Goal: Contribute content: Contribute content

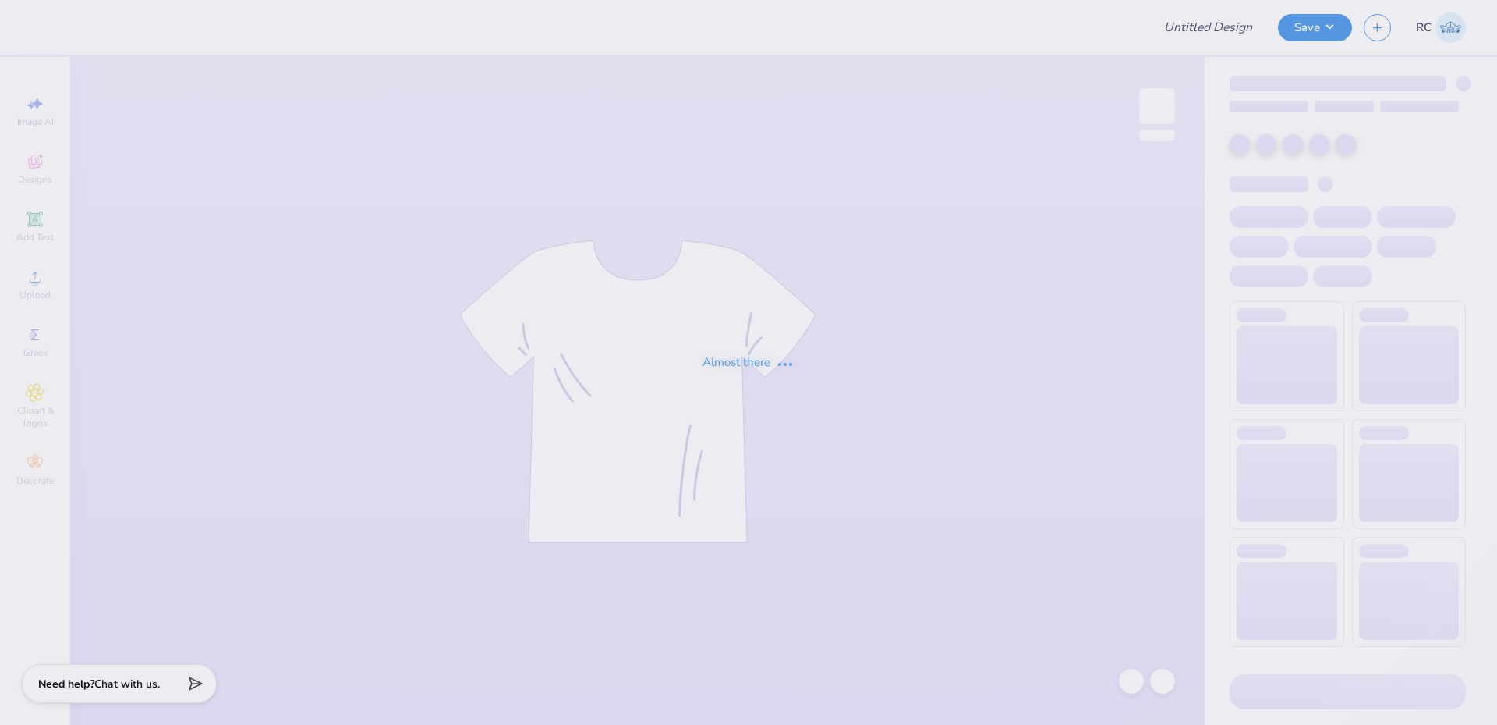
type input "sk tshirt"
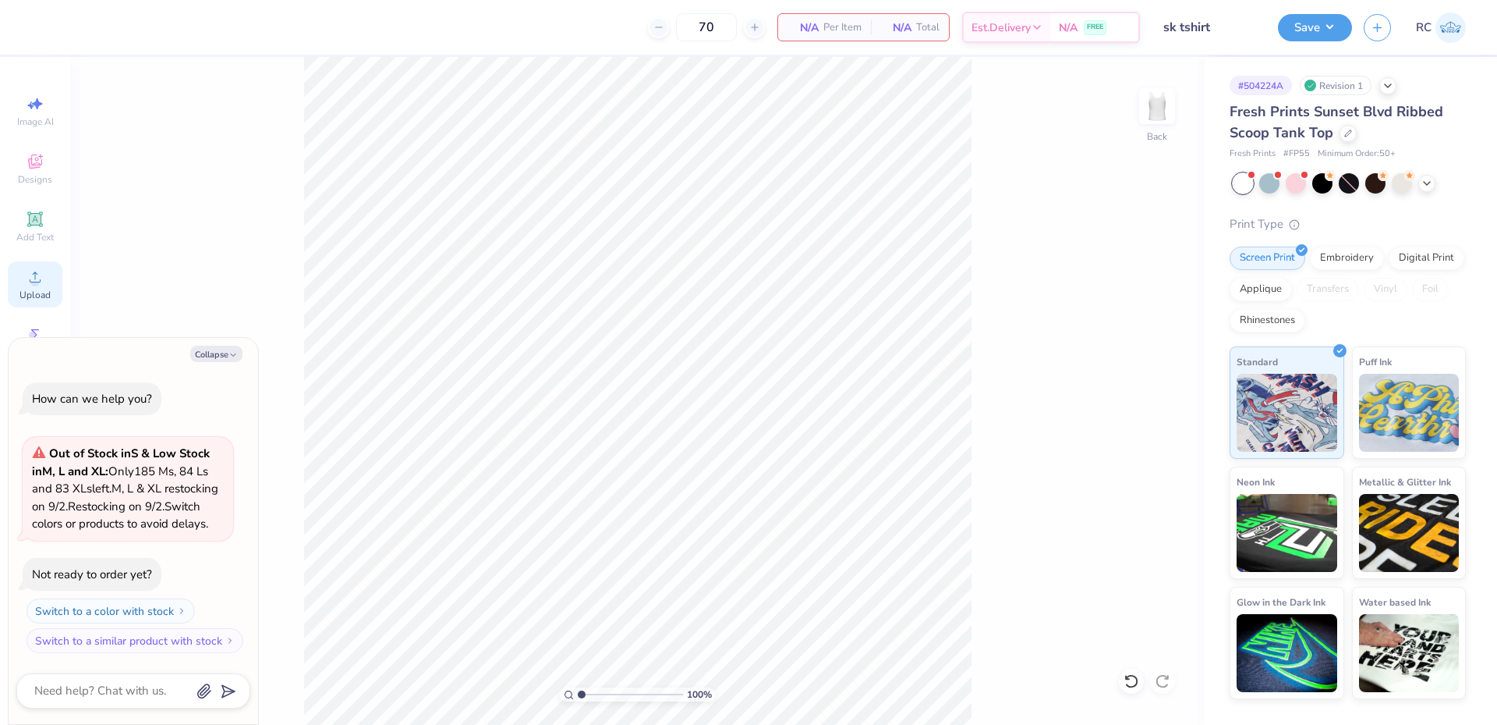
click at [51, 294] on div "Upload" at bounding box center [35, 284] width 55 height 46
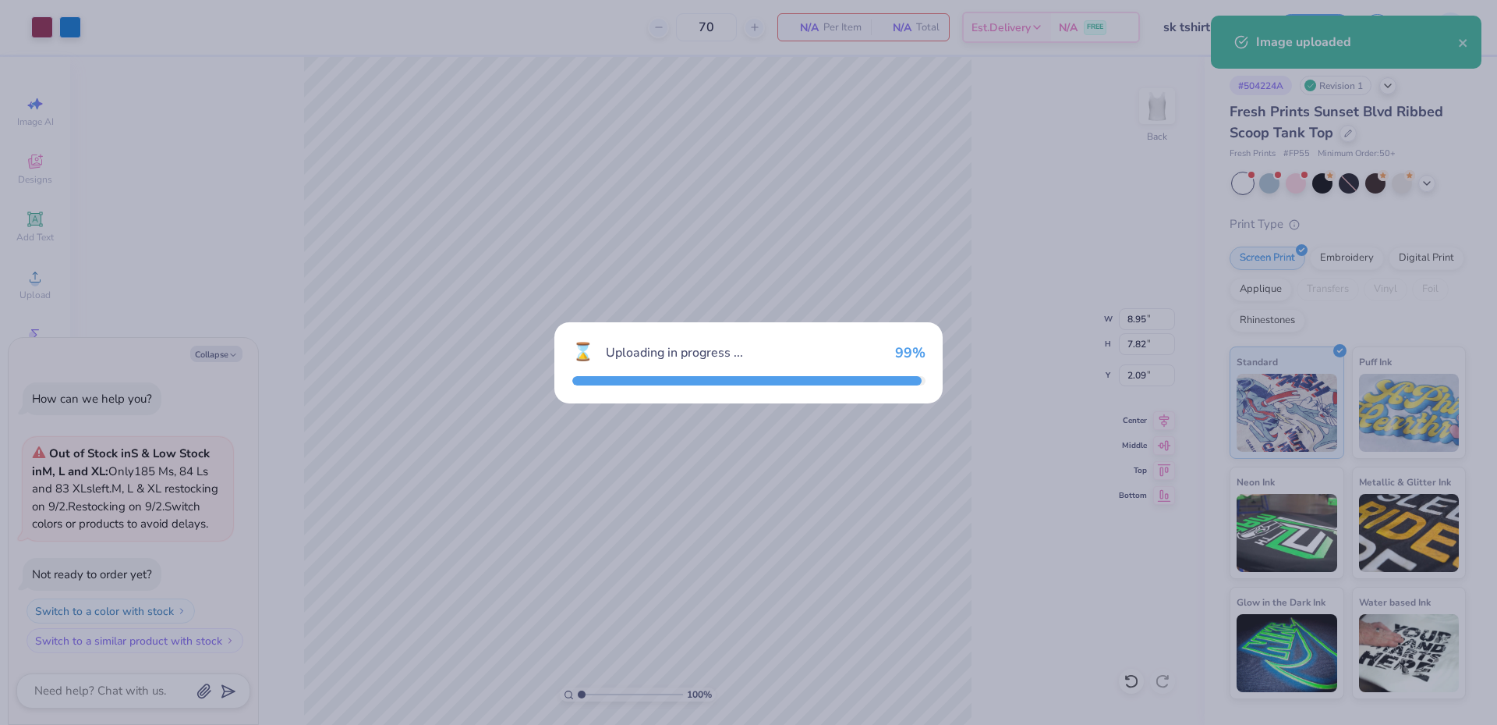
type textarea "x"
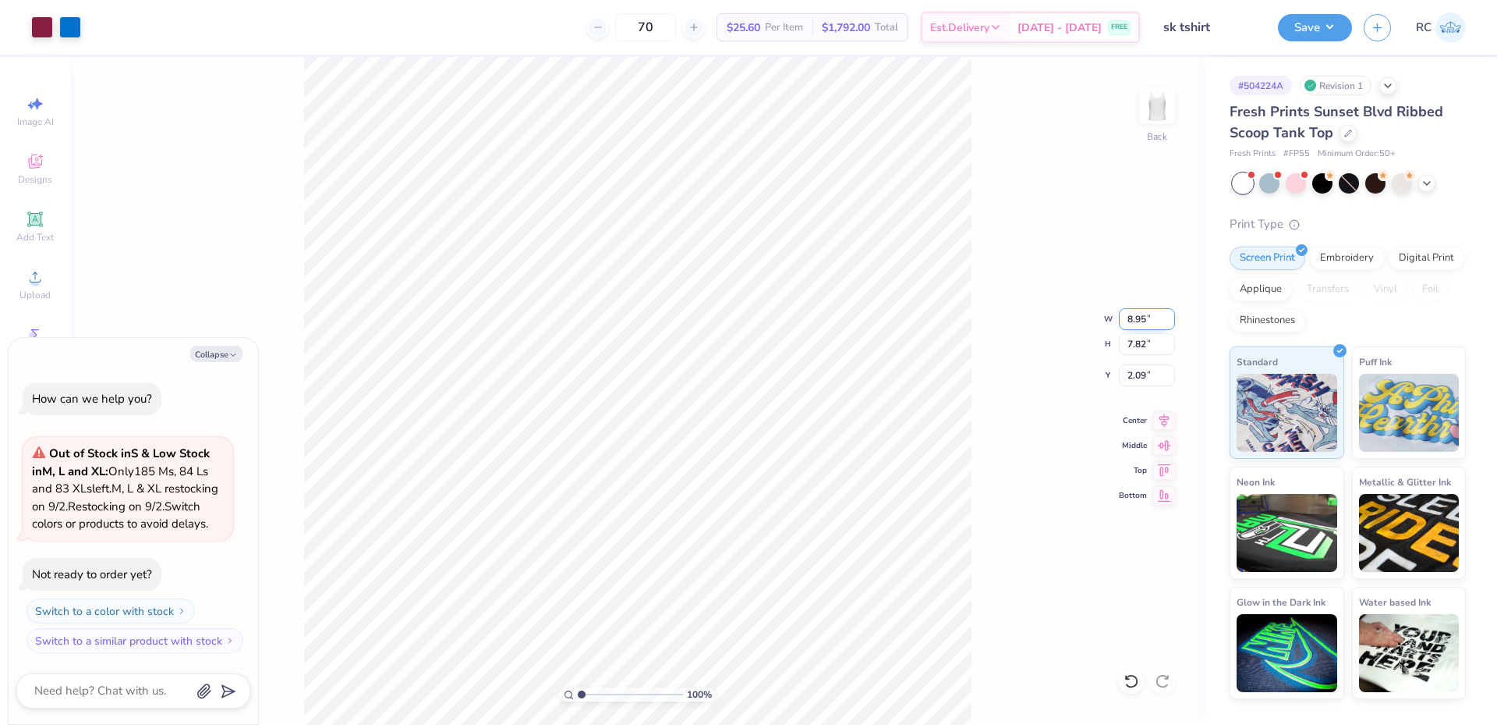
click at [1138, 321] on input "8.95" at bounding box center [1147, 319] width 56 height 22
type input "7"
type textarea "x"
type input "7.00"
type input "6.11"
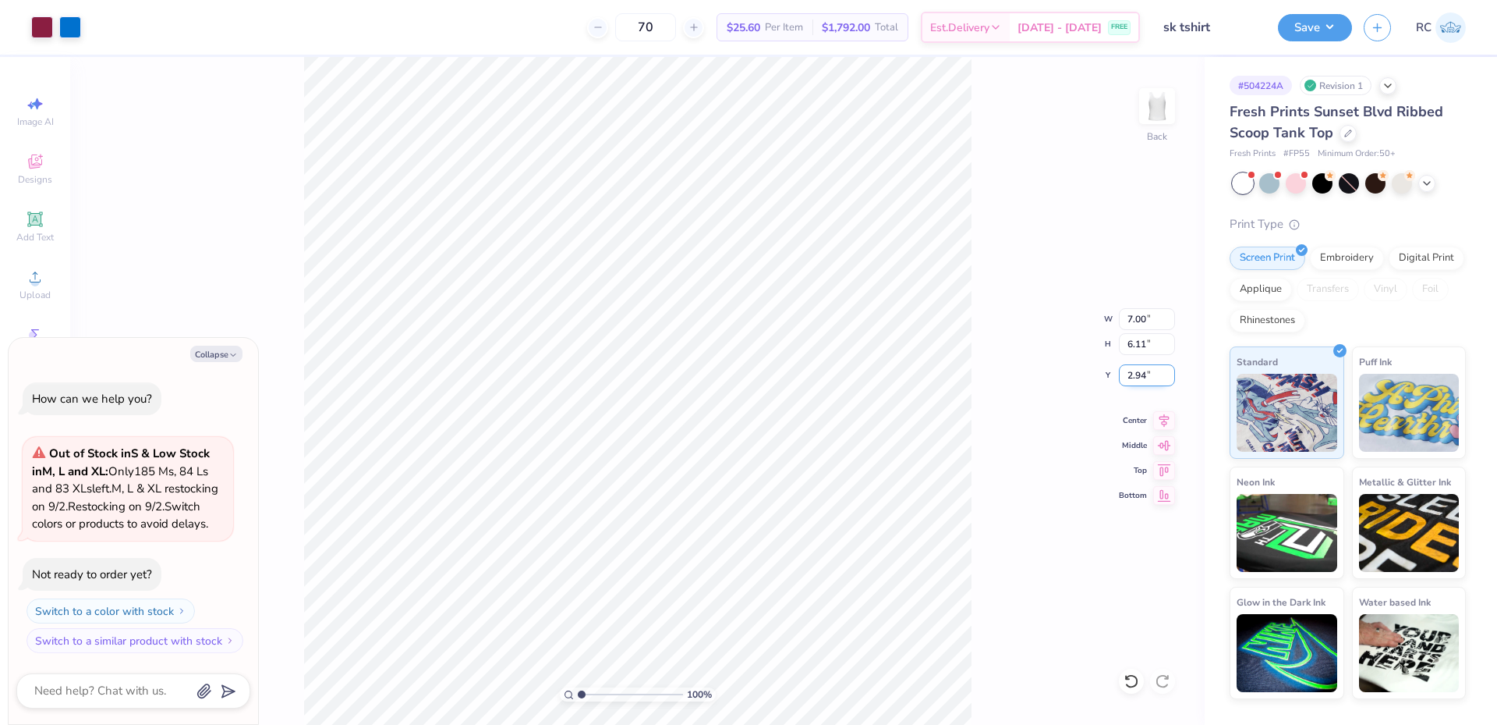
click at [1141, 378] on input "2.94" at bounding box center [1147, 375] width 56 height 22
type input "2"
type textarea "x"
type input "2.00"
click at [1313, 27] on button "Save" at bounding box center [1315, 25] width 74 height 27
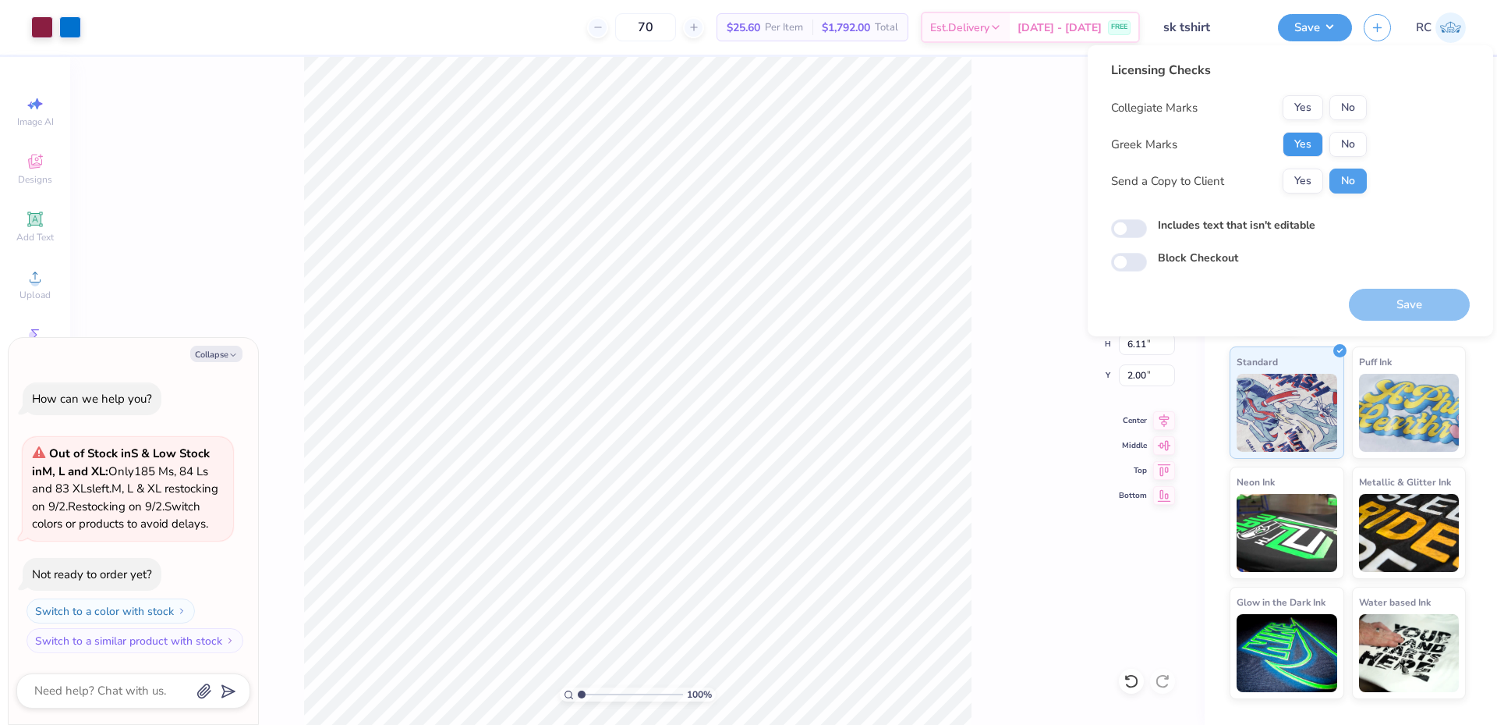
click at [1304, 142] on button "Yes" at bounding box center [1303, 144] width 41 height 25
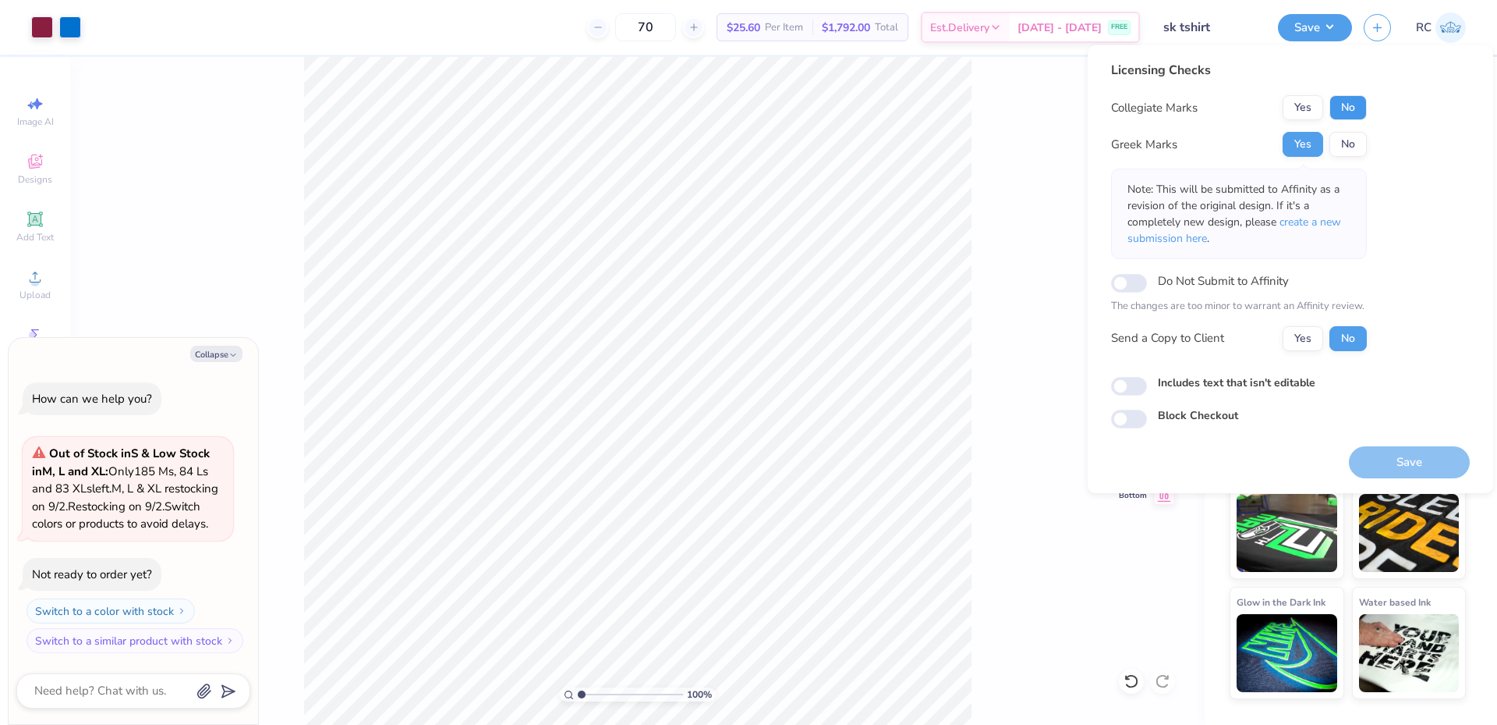
click at [1359, 110] on button "No" at bounding box center [1348, 107] width 37 height 25
click at [1290, 338] on button "Yes" at bounding box center [1303, 338] width 41 height 25
type textarea "x"
click at [1138, 279] on input "Do Not Submit to Affinity" at bounding box center [1129, 283] width 36 height 19
checkbox input "true"
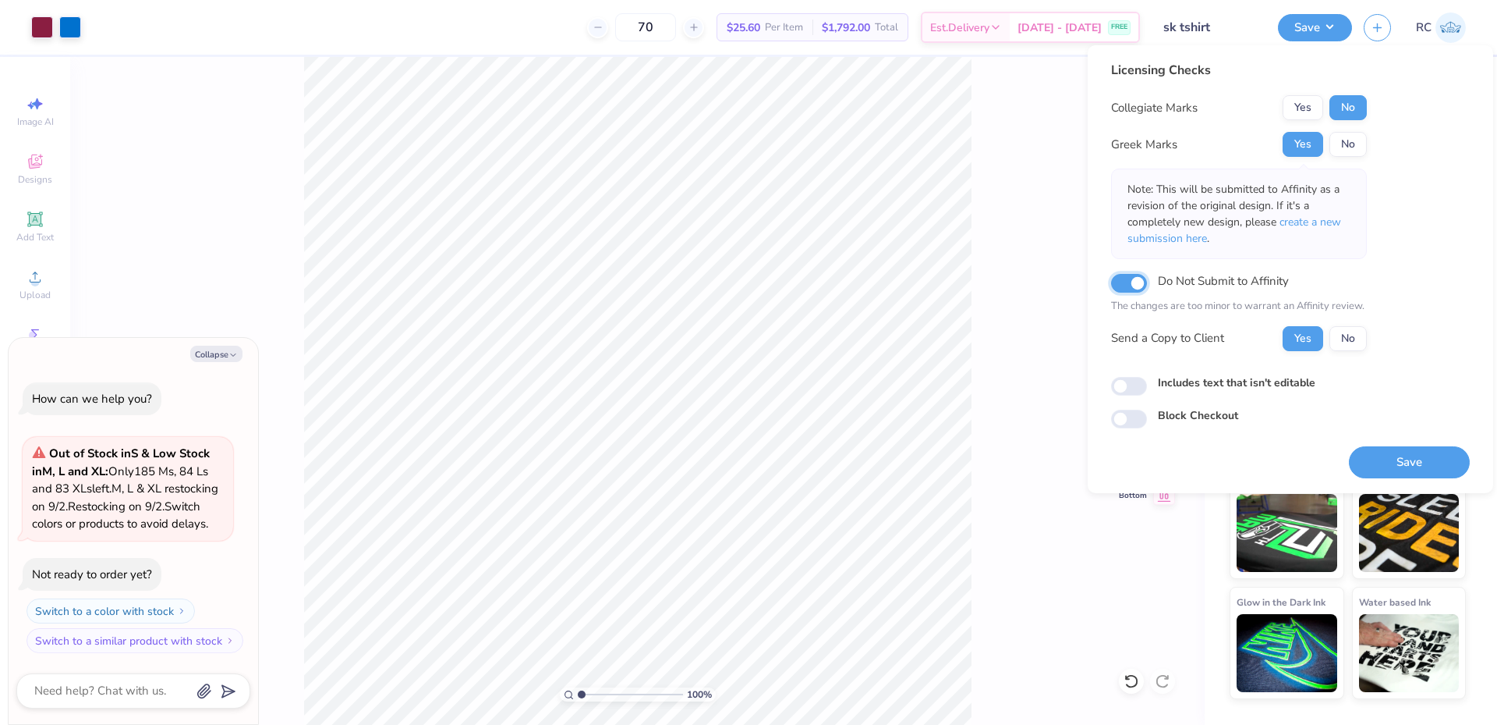
type textarea "x"
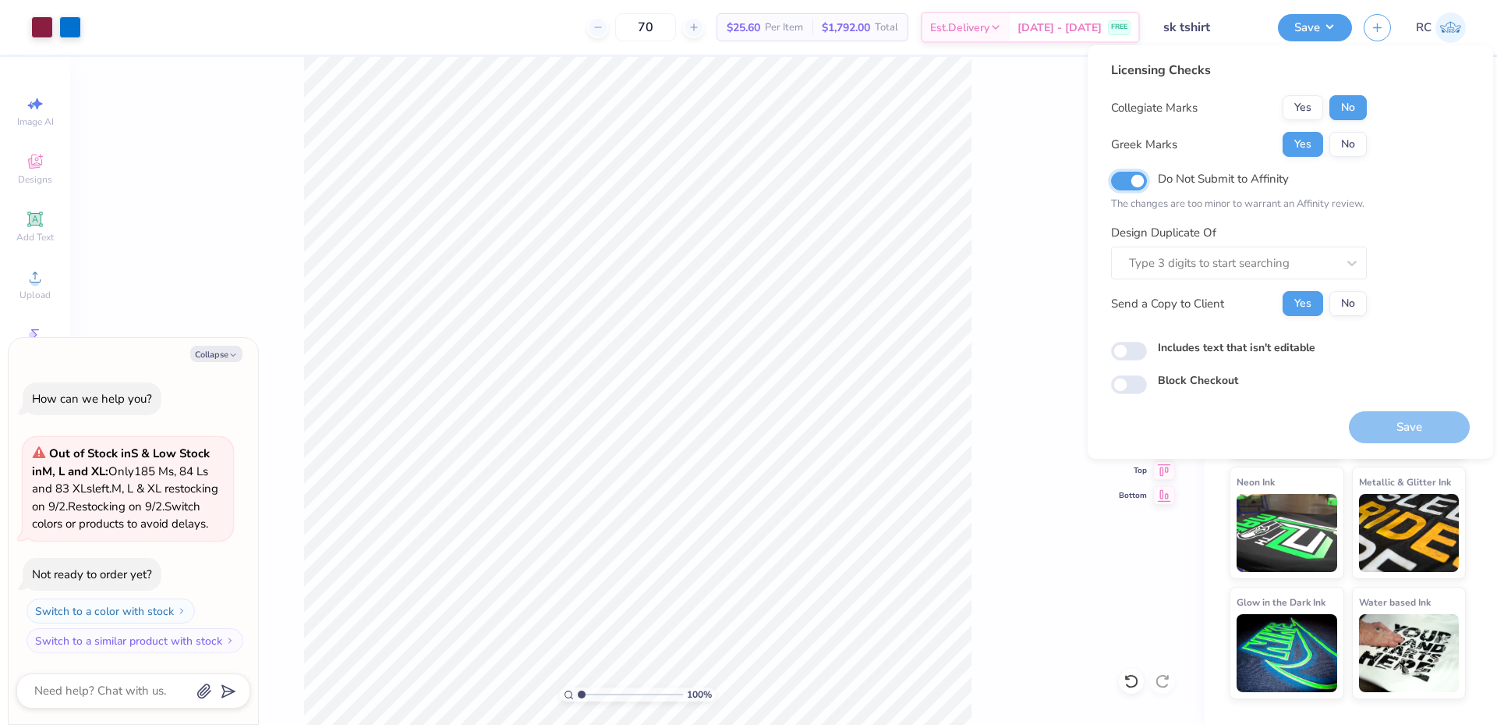
click at [1133, 178] on input "Do Not Submit to Affinity" at bounding box center [1129, 181] width 36 height 19
checkbox input "false"
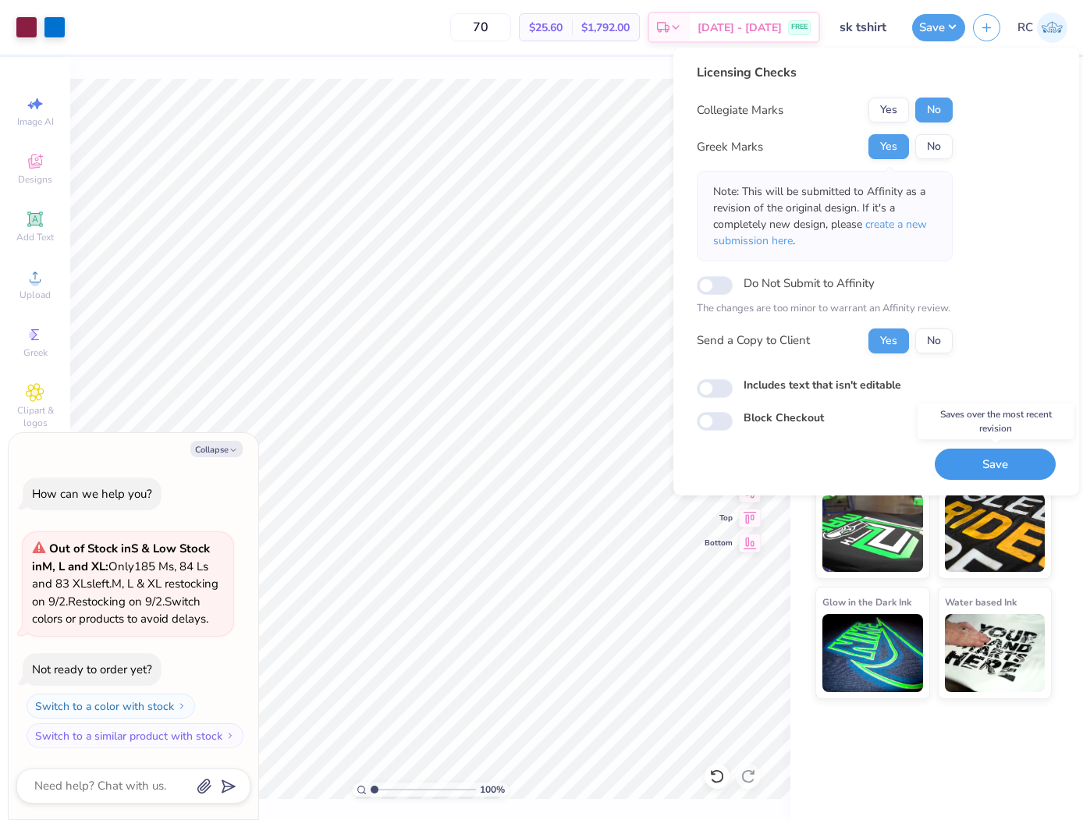
click at [984, 461] on button "Save" at bounding box center [994, 464] width 121 height 32
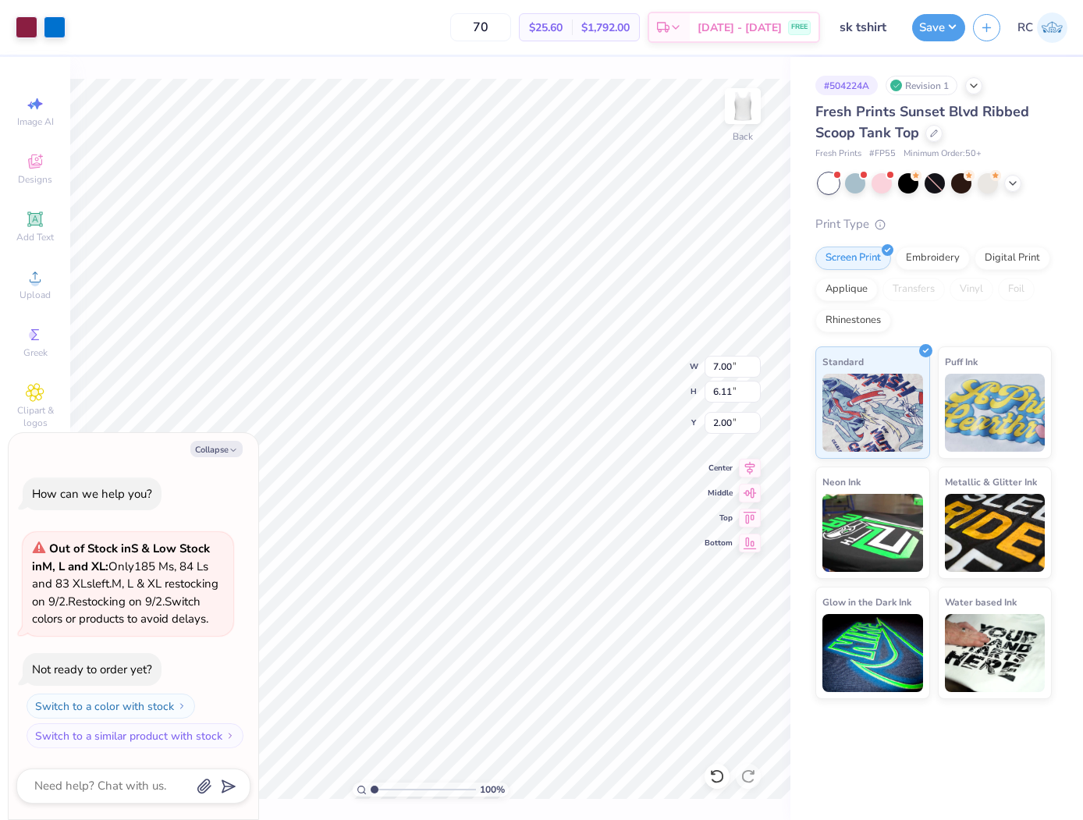
type textarea "x"
